Goal: Transaction & Acquisition: Book appointment/travel/reservation

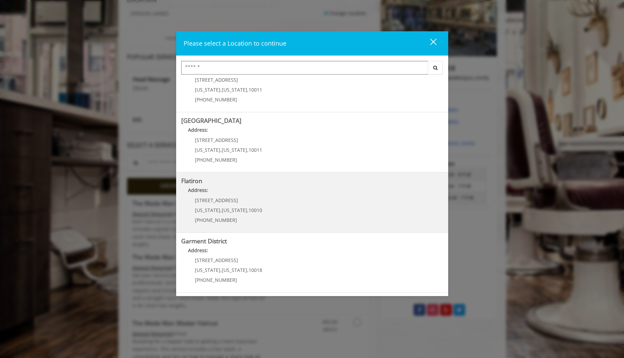
scroll to position [114, 0]
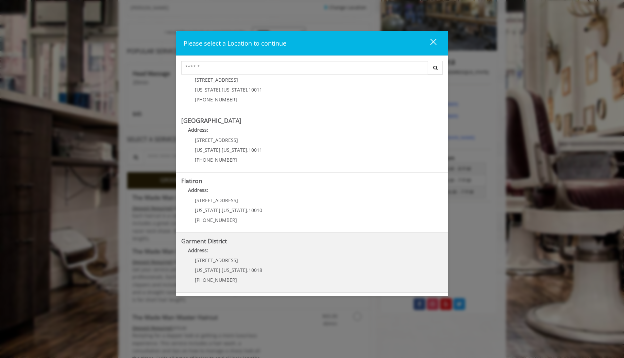
click at [236, 259] on p "[STREET_ADDRESS]" at bounding box center [228, 260] width 67 height 5
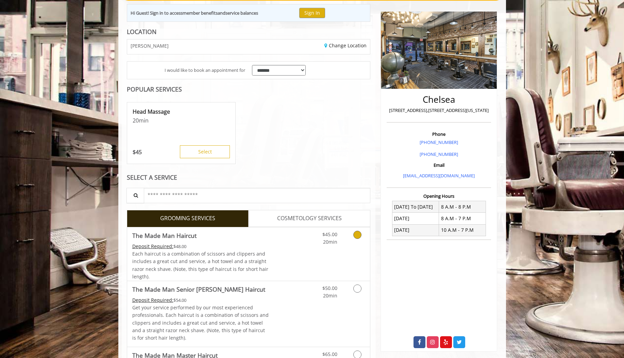
scroll to position [65, 0]
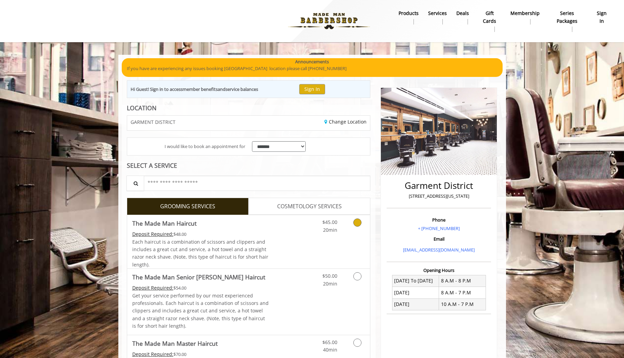
click at [347, 224] on div "Grooming services" at bounding box center [357, 224] width 28 height 19
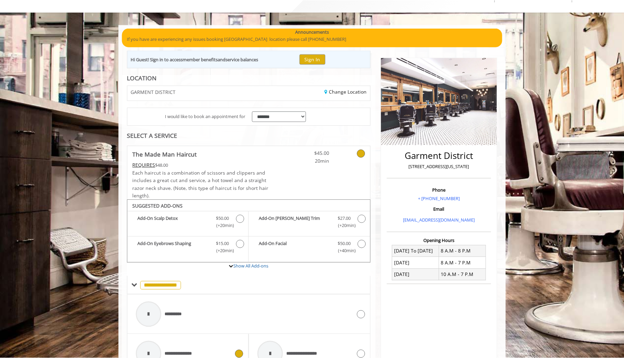
scroll to position [28, 0]
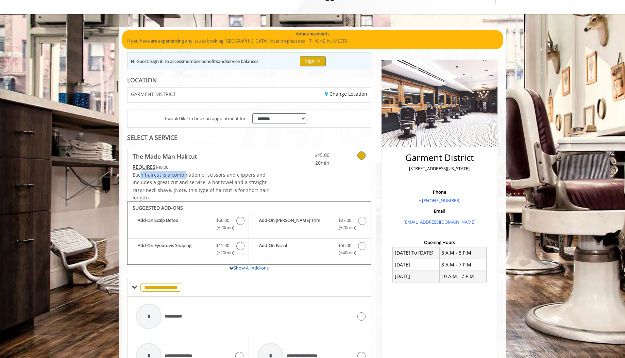
drag, startPoint x: 185, startPoint y: 177, endPoint x: 142, endPoint y: 173, distance: 43.1
click at [142, 173] on span "Each haircut is a combination of scissors and clippers and includes a great cut…" at bounding box center [201, 185] width 136 height 29
click at [144, 170] on div "REQUIRES $48.00" at bounding box center [201, 166] width 137 height 7
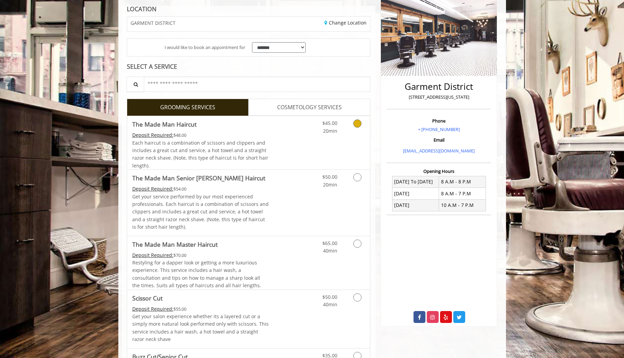
scroll to position [104, 0]
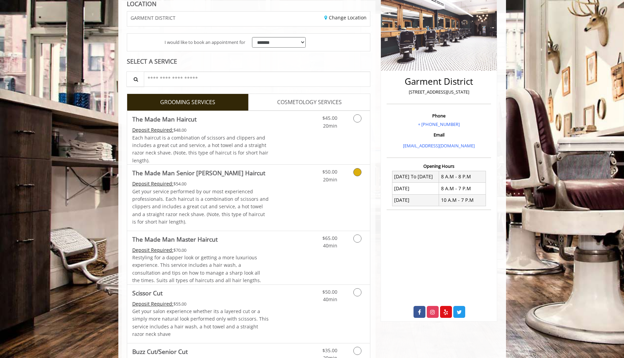
click at [252, 178] on span "The Made Man Senior [PERSON_NAME] Haircut" at bounding box center [200, 173] width 137 height 10
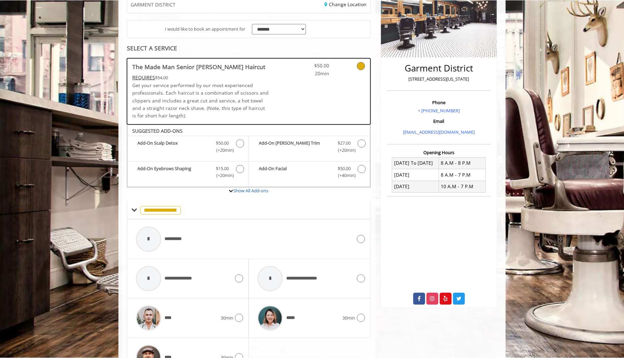
scroll to position [77, 0]
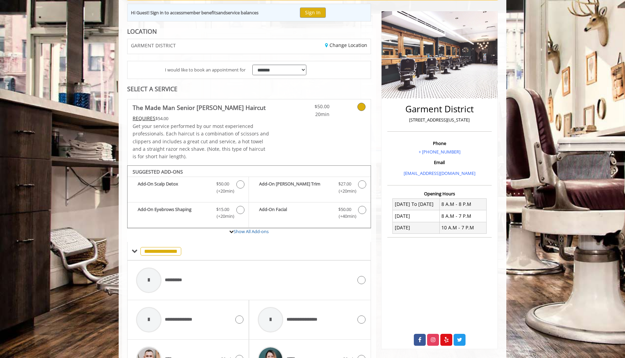
click at [316, 103] on span "$50.00" at bounding box center [310, 106] width 40 height 7
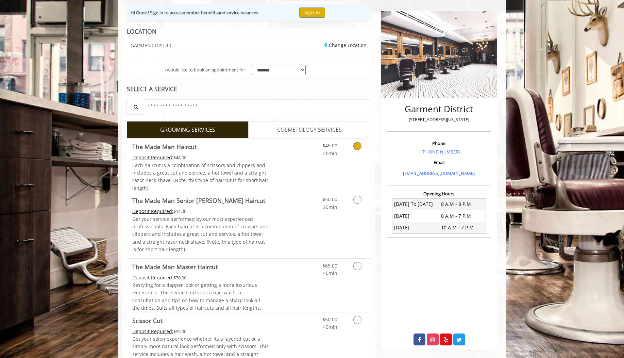
click at [335, 151] on span "20min" at bounding box center [330, 153] width 14 height 6
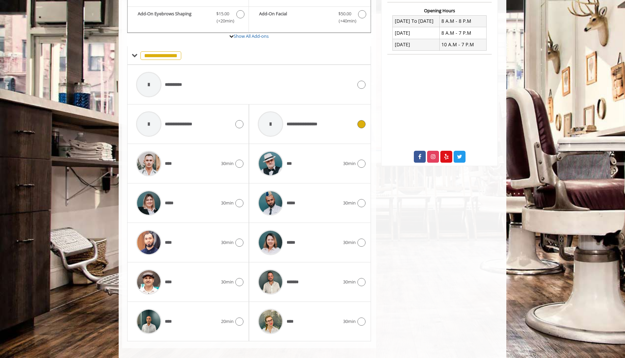
scroll to position [267, 0]
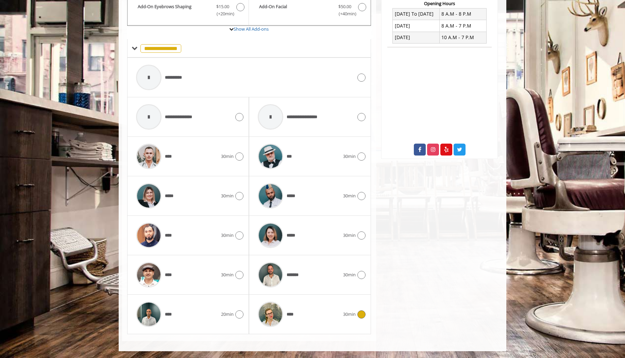
click at [271, 310] on img at bounding box center [271, 314] width 26 height 26
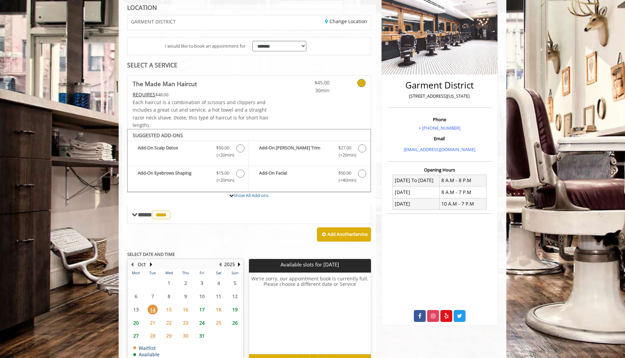
scroll to position [141, 0]
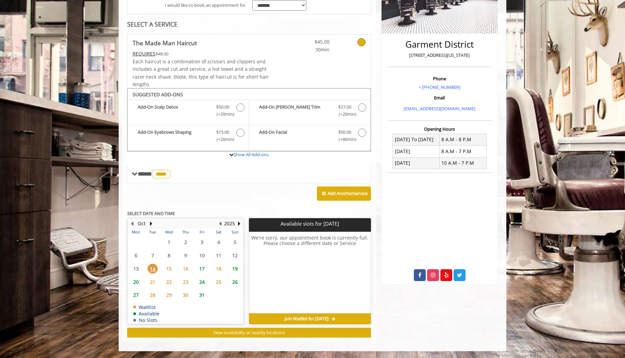
click at [171, 268] on span "15" at bounding box center [169, 269] width 10 height 10
click at [184, 262] on td "16" at bounding box center [185, 268] width 16 height 13
click at [204, 269] on span "17" at bounding box center [202, 269] width 10 height 10
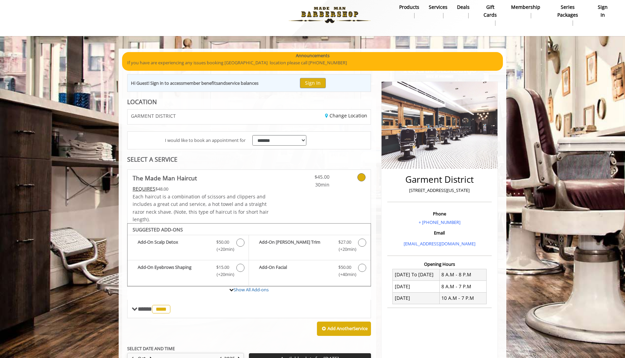
scroll to position [0, 0]
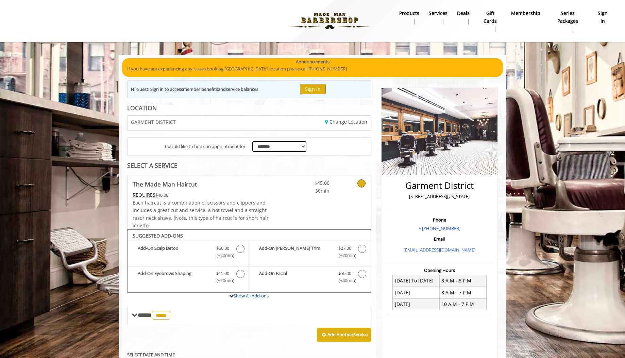
click at [275, 146] on select "**********" at bounding box center [279, 146] width 54 height 11
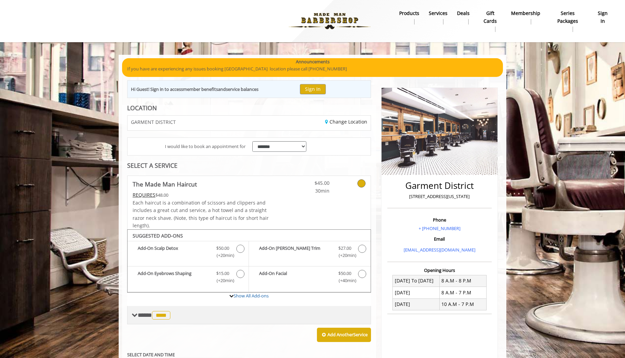
click at [170, 311] on span "****" at bounding box center [161, 315] width 18 height 9
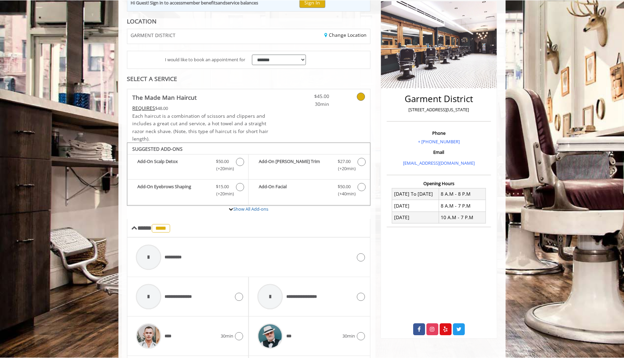
scroll to position [84, 0]
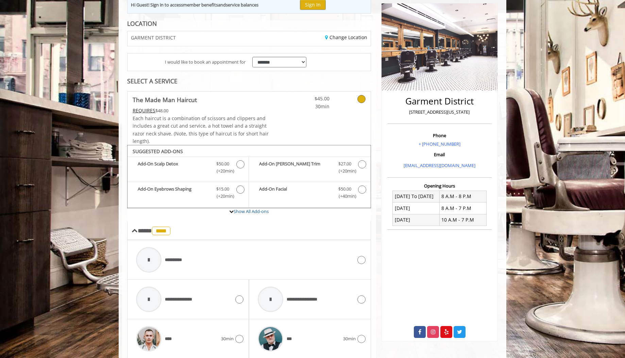
click at [279, 83] on div "SELECT A SERVICE" at bounding box center [249, 81] width 244 height 6
click at [270, 106] on link at bounding box center [279, 118] width 20 height 53
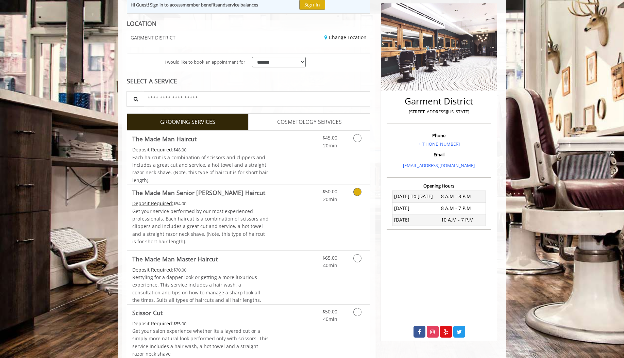
click at [239, 200] on div "Deposit Required: $54.00" at bounding box center [200, 203] width 137 height 7
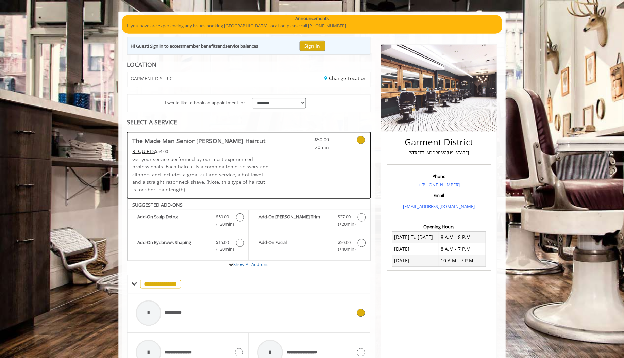
scroll to position [0, 0]
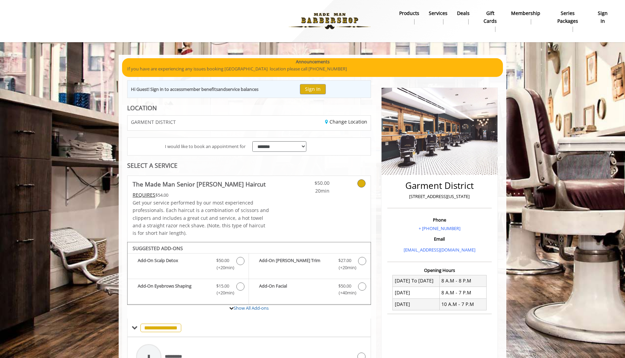
click at [243, 184] on span "The Made Man Senior [PERSON_NAME] Haircut" at bounding box center [201, 184] width 137 height 10
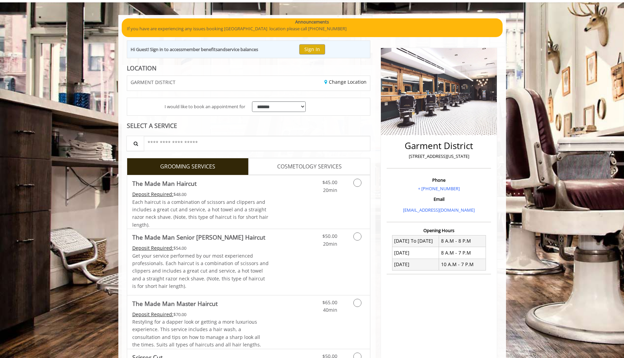
scroll to position [49, 0]
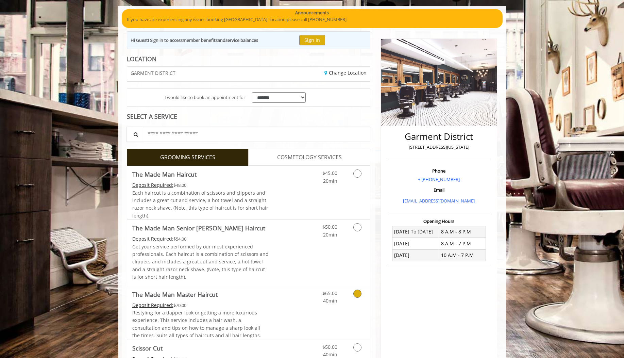
click at [284, 306] on link "Discounted Price" at bounding box center [289, 312] width 40 height 53
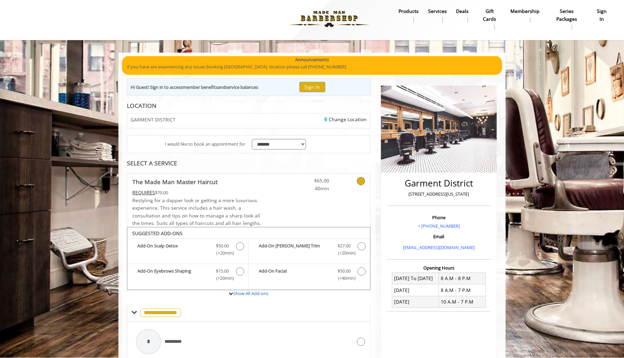
scroll to position [0, 0]
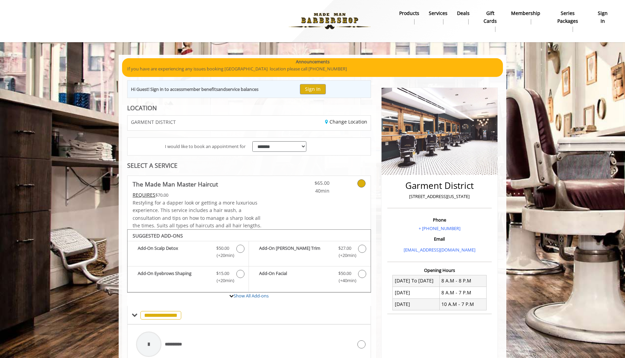
click at [270, 191] on link at bounding box center [279, 202] width 20 height 53
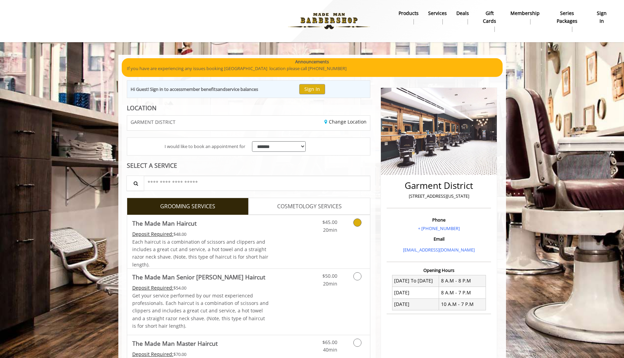
click at [241, 225] on span "The Made Man Haircut" at bounding box center [200, 223] width 137 height 10
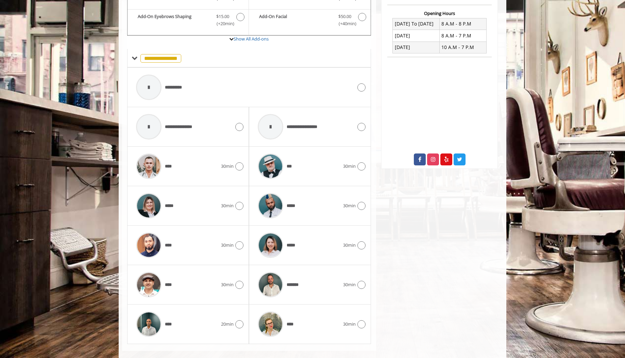
scroll to position [267, 0]
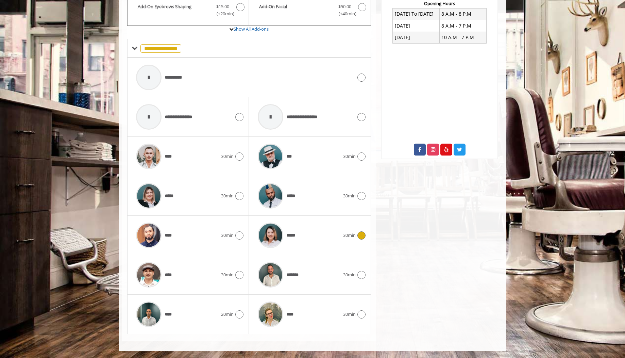
click at [295, 237] on span "*****" at bounding box center [292, 235] width 11 height 7
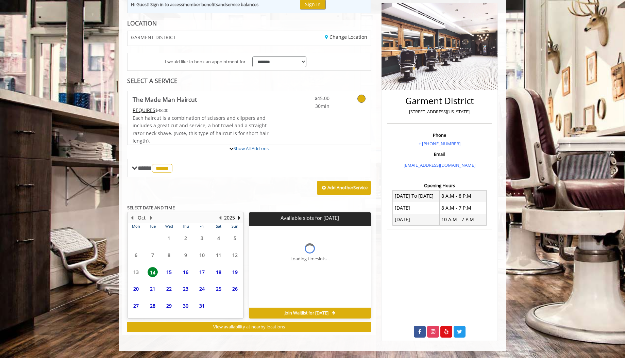
scroll to position [141, 0]
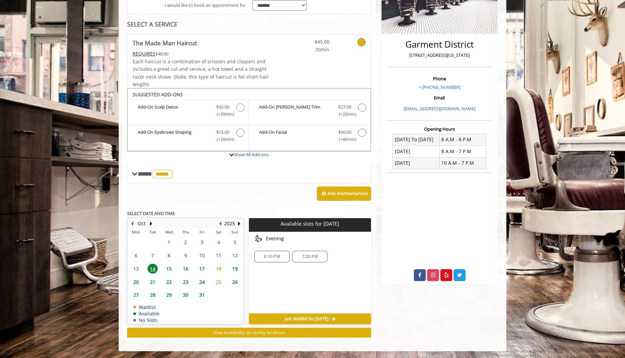
click at [168, 268] on span "15" at bounding box center [169, 269] width 10 height 10
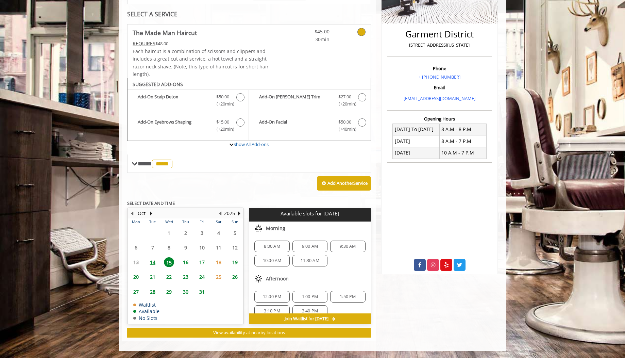
click at [148, 267] on span "14" at bounding box center [153, 262] width 10 height 10
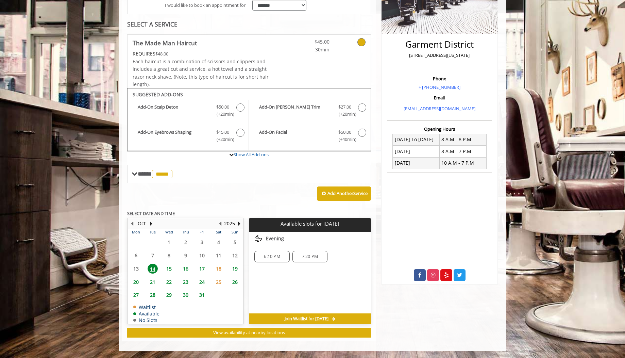
click at [265, 258] on span "6:10 PM" at bounding box center [272, 256] width 16 height 5
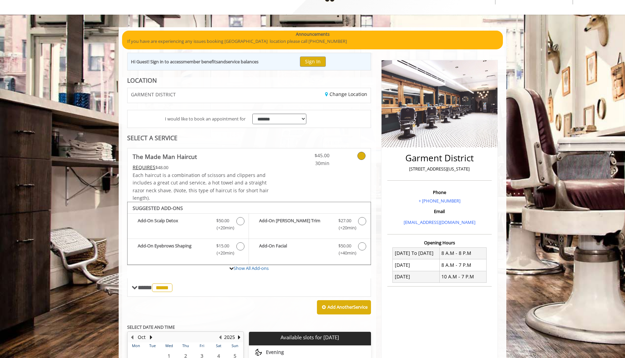
scroll to position [0, 0]
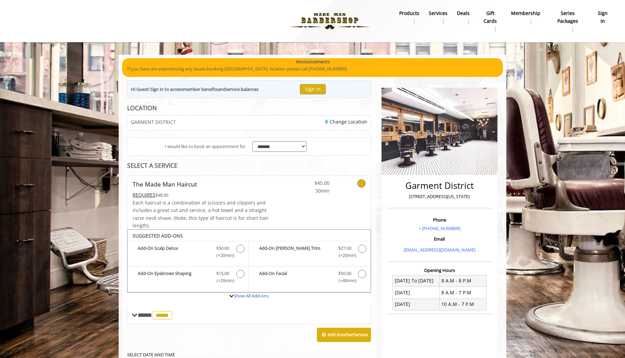
click at [123, 182] on div "**********" at bounding box center [313, 335] width 388 height 561
drag, startPoint x: 127, startPoint y: 182, endPoint x: 200, endPoint y: 185, distance: 72.9
click at [200, 185] on div "**********" at bounding box center [249, 355] width 254 height 500
